Goal: Information Seeking & Learning: Find specific fact

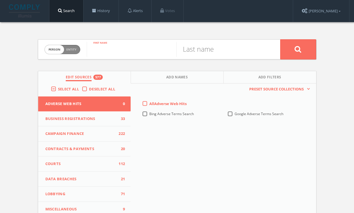
click at [112, 49] on input "text" at bounding box center [131, 49] width 89 height 15
type input "[PERSON_NAME]"
click at [280, 39] on button at bounding box center [298, 49] width 36 height 20
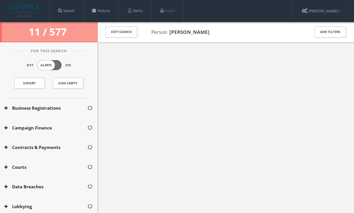
click at [134, 62] on div at bounding box center [226, 148] width 256 height 213
click at [159, 52] on div at bounding box center [226, 148] width 256 height 213
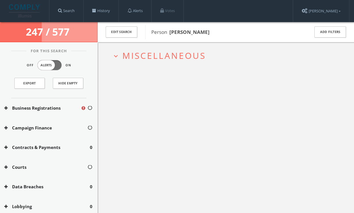
click at [27, 129] on button "Campaign Finance" at bounding box center [45, 127] width 83 height 7
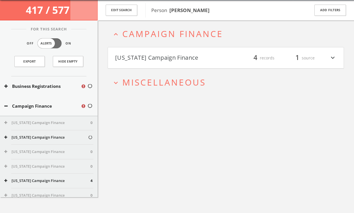
click at [172, 54] on button "[US_STATE] Campaign Finance" at bounding box center [170, 58] width 111 height 10
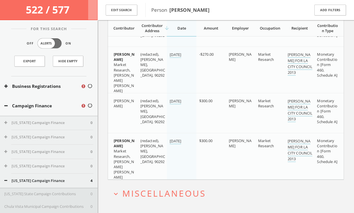
scroll to position [129, 0]
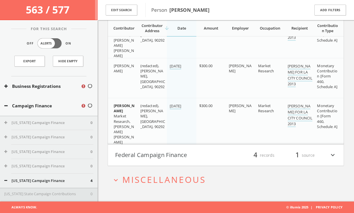
click at [194, 159] on button "Federal Campaign Finance" at bounding box center [170, 155] width 111 height 10
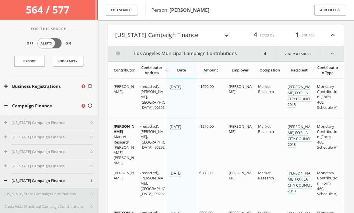
scroll to position [45, 0]
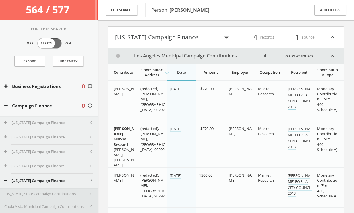
click at [289, 101] on link "[PERSON_NAME] FOR LA CITY COUNCIL 2013" at bounding box center [299, 98] width 25 height 24
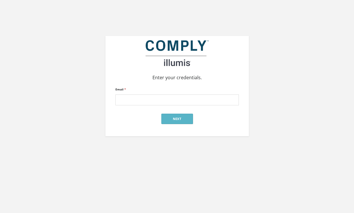
click at [153, 98] on input "Email *" at bounding box center [176, 99] width 123 height 11
type input "jesse@documentedinvestigations.org"
click at [288, 128] on div "Enter your credentials. Email * jesse@documentedinvestigations.org Next" at bounding box center [176, 68] width 327 height 136
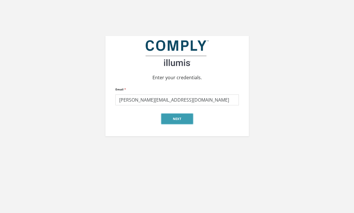
click at [182, 118] on button "Next" at bounding box center [177, 119] width 32 height 10
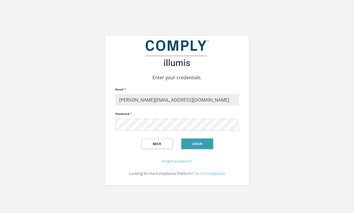
click at [208, 147] on button "Login" at bounding box center [197, 144] width 32 height 10
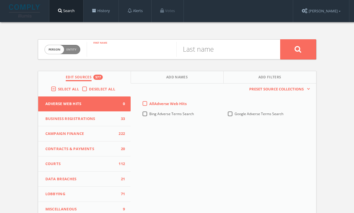
click at [109, 49] on input "text" at bounding box center [131, 49] width 89 height 15
paste input "Lori Kay hellstrom"
click at [128, 50] on input "Lori Kay hellstrom" at bounding box center [131, 49] width 89 height 15
type input "Lori Kay"
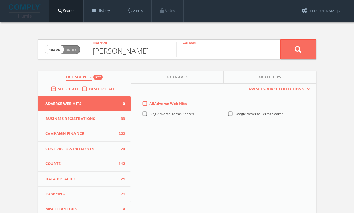
click at [217, 50] on input "text" at bounding box center [220, 49] width 89 height 15
paste input "hellstrom"
type input "hellstrom"
click at [284, 51] on button at bounding box center [298, 49] width 36 height 20
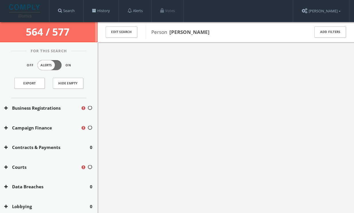
click at [146, 48] on div at bounding box center [226, 148] width 256 height 213
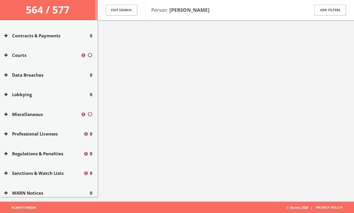
scroll to position [131, 0]
